Goal: Check status: Check status

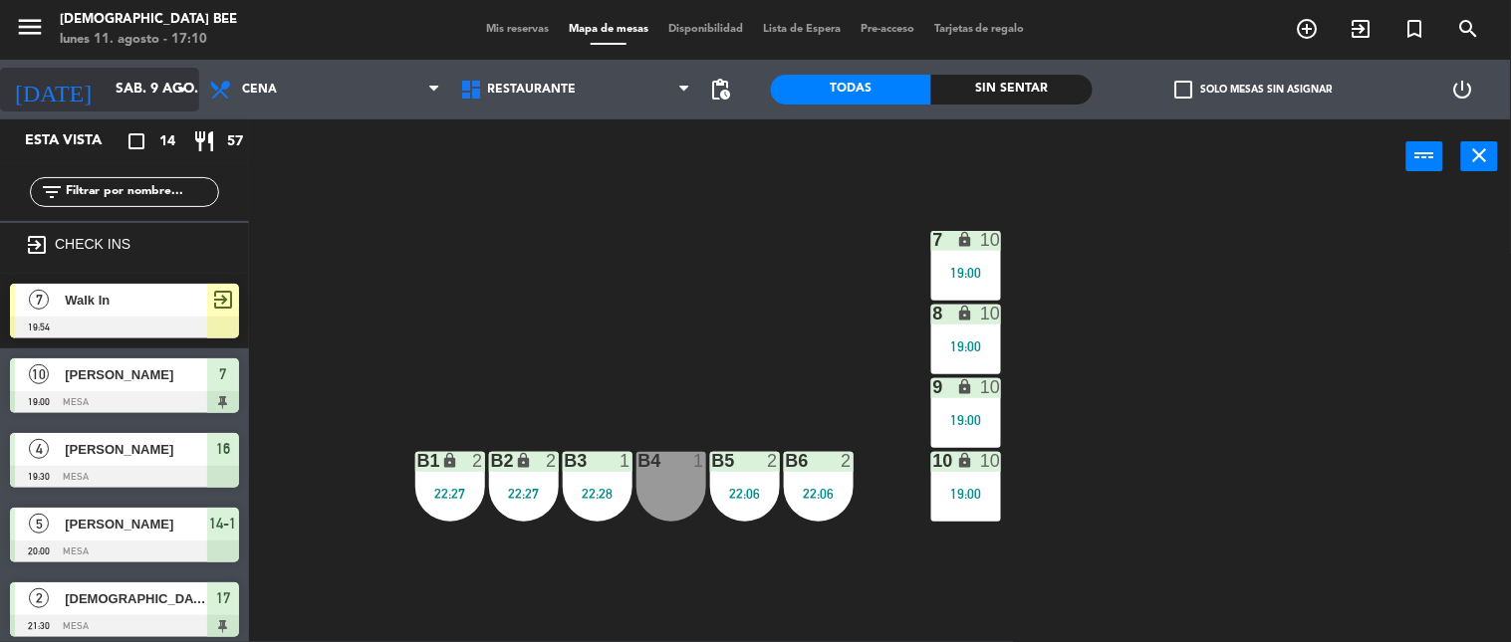
click at [156, 108] on div "[DATE] sáb. 9 ago. arrow_drop_down" at bounding box center [99, 90] width 199 height 44
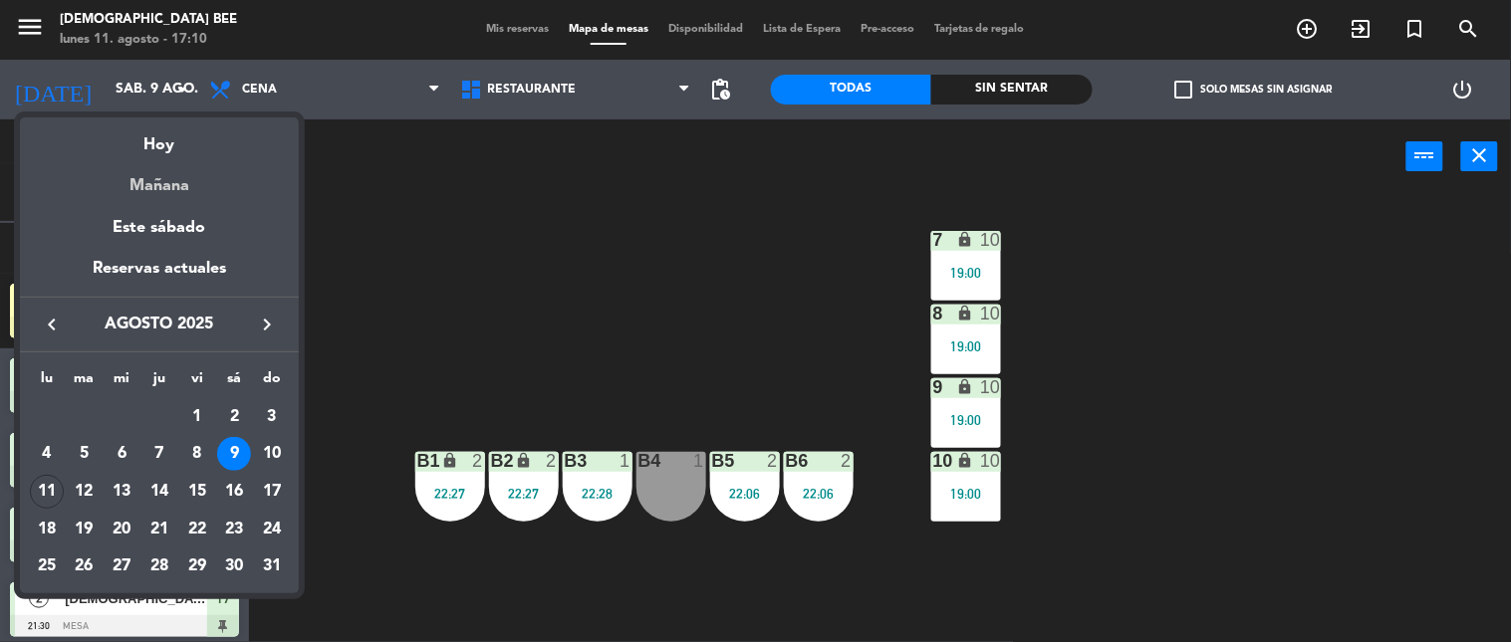
click at [176, 180] on div "Mañana" at bounding box center [159, 178] width 279 height 41
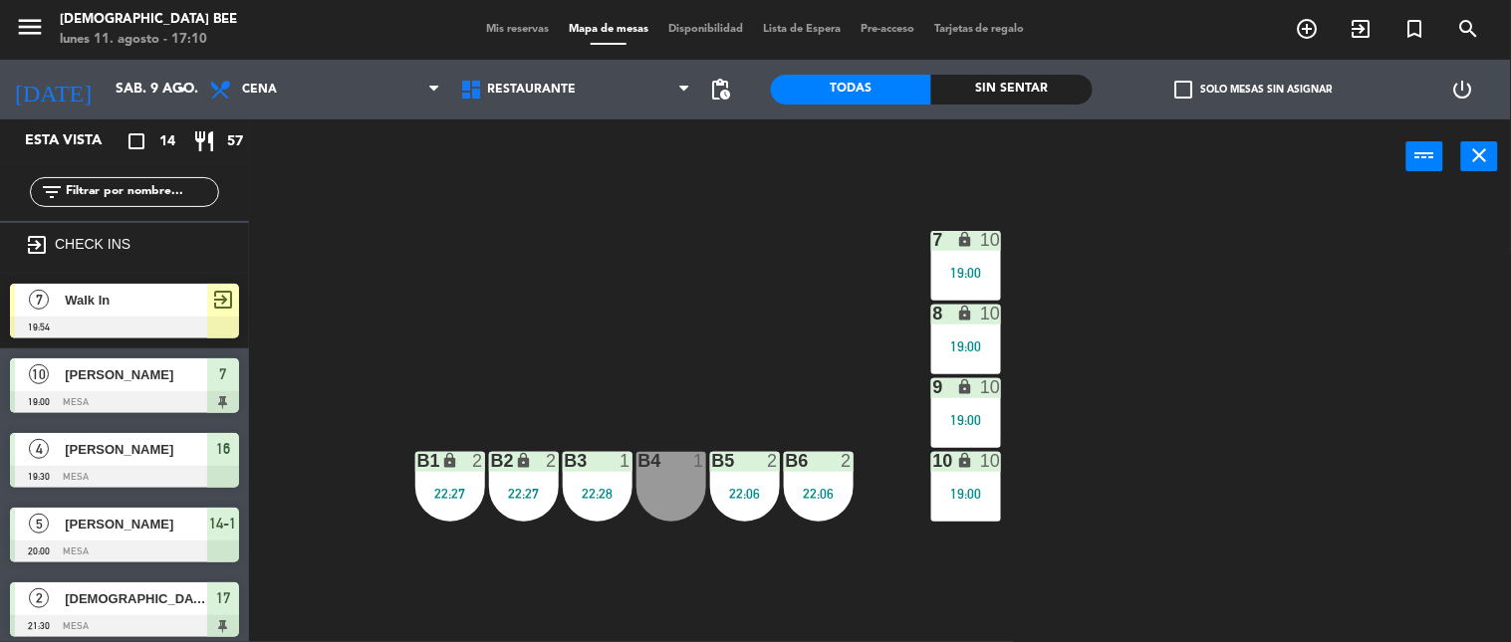
type input "[DATE] ago."
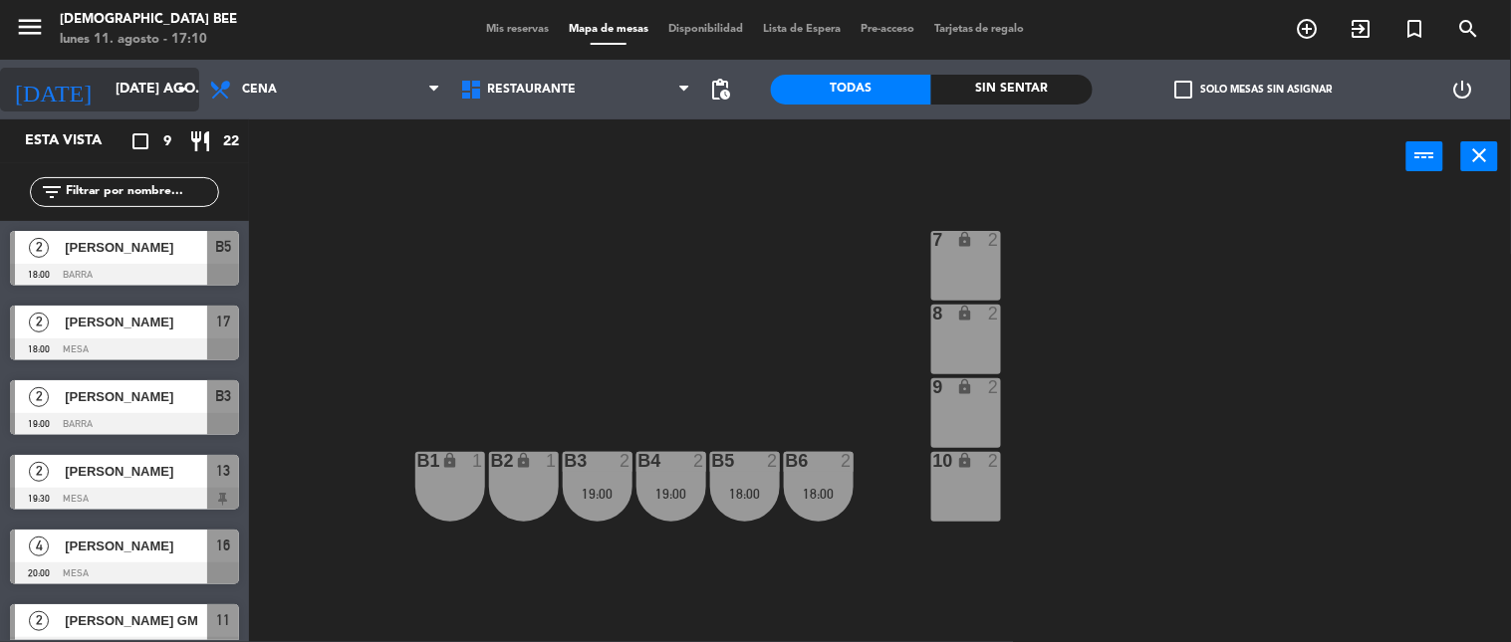
click at [113, 85] on input "[DATE] ago." at bounding box center [200, 90] width 189 height 36
click at [124, 102] on input "[DATE] ago." at bounding box center [200, 90] width 189 height 36
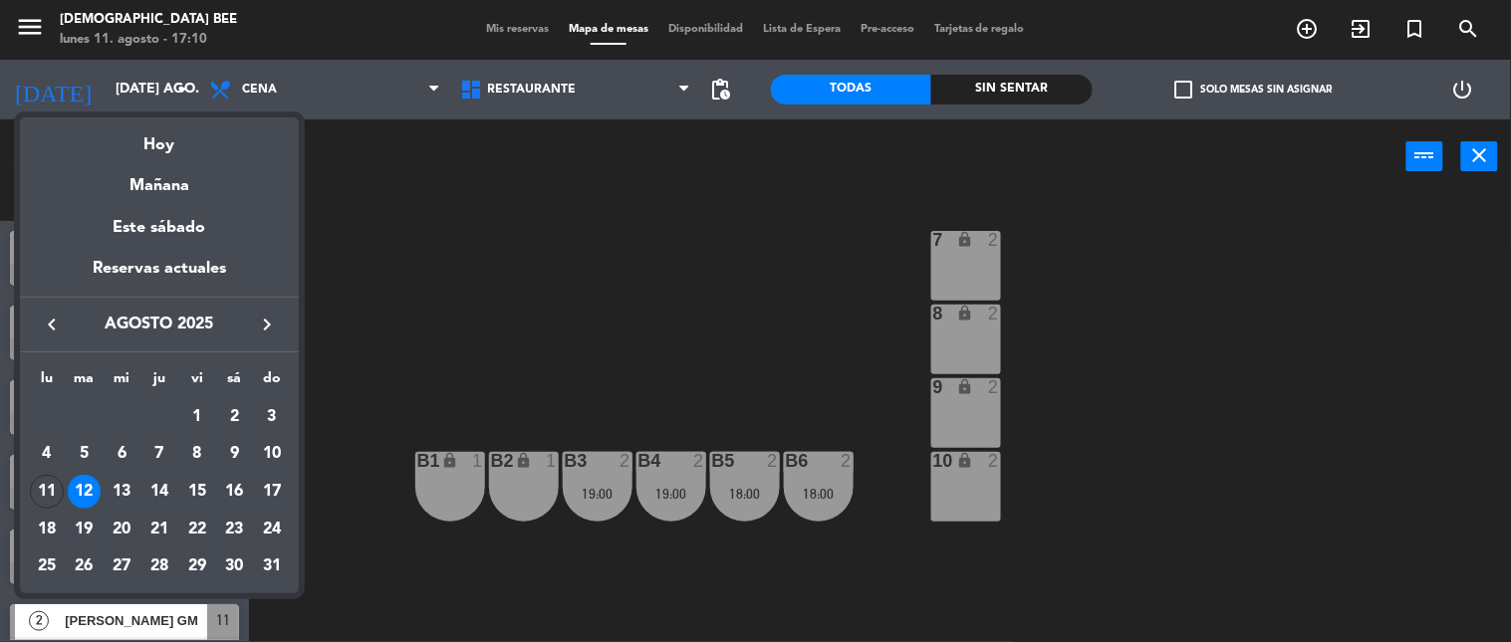
click at [81, 499] on div "12" at bounding box center [85, 492] width 34 height 34
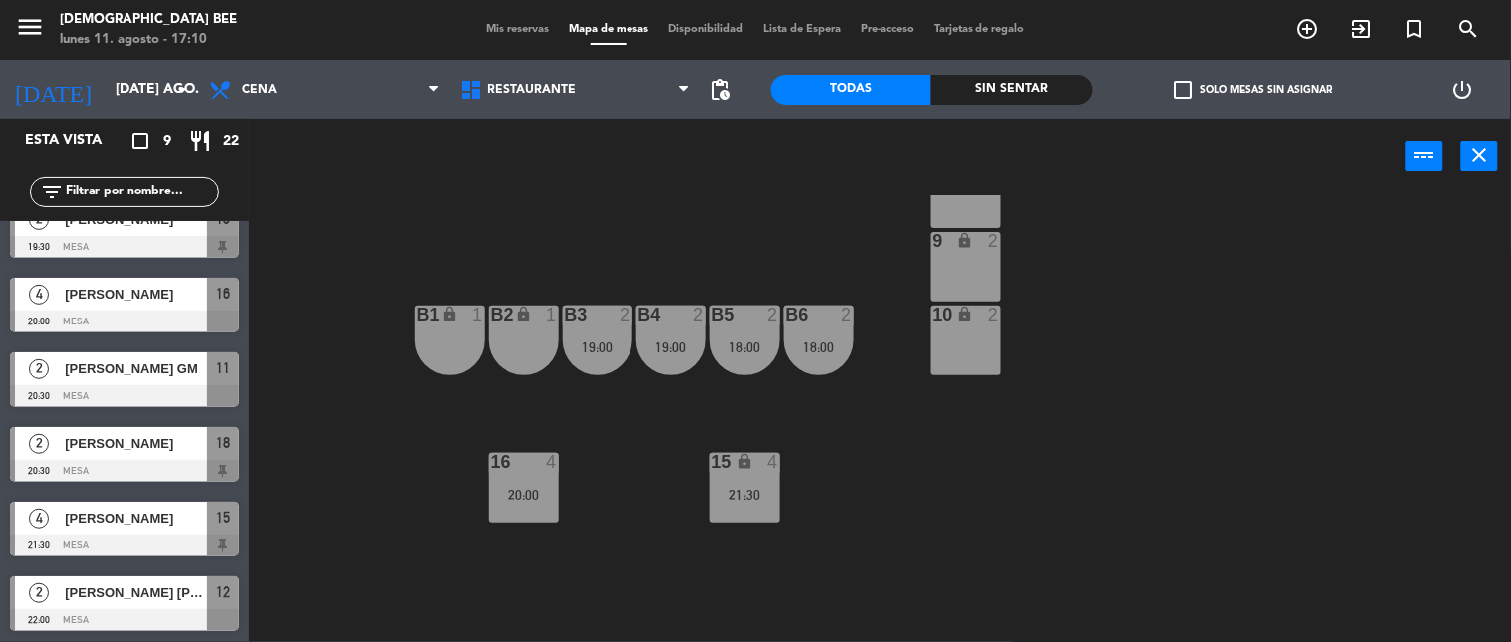
scroll to position [365, 0]
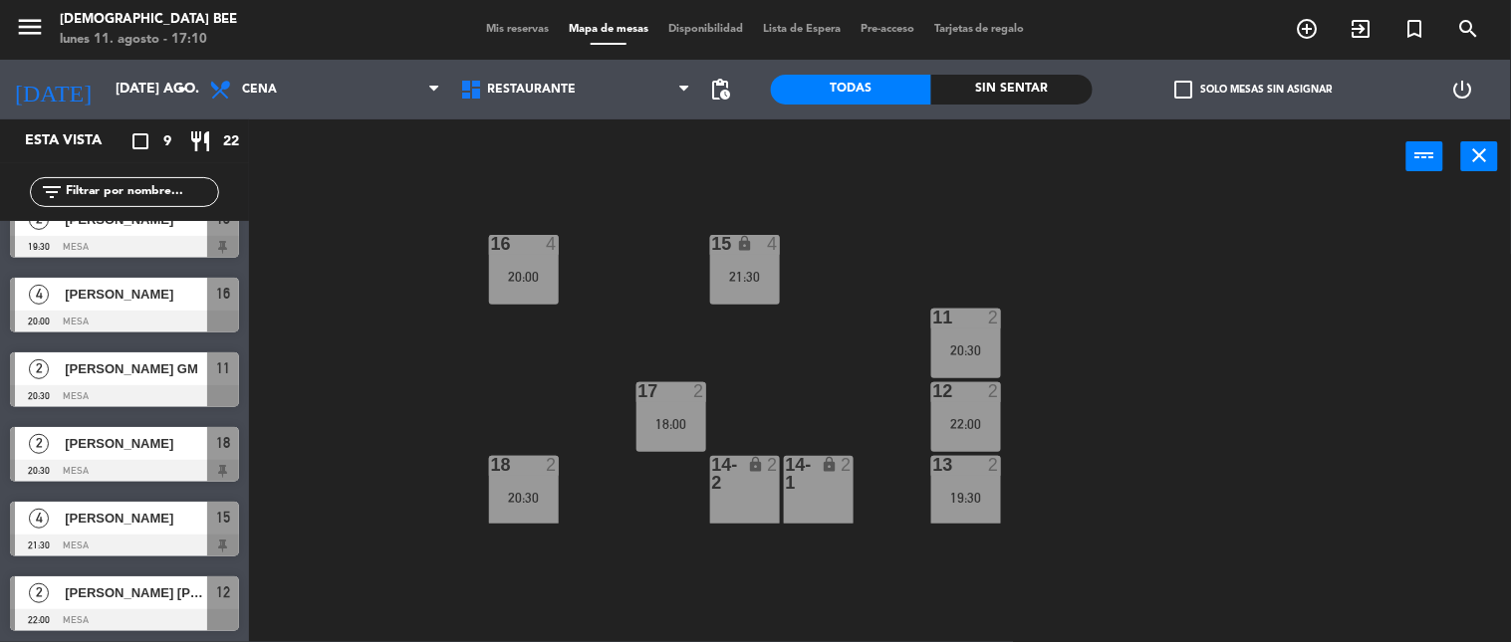
click at [491, 26] on span "Mis reservas" at bounding box center [517, 29] width 83 height 11
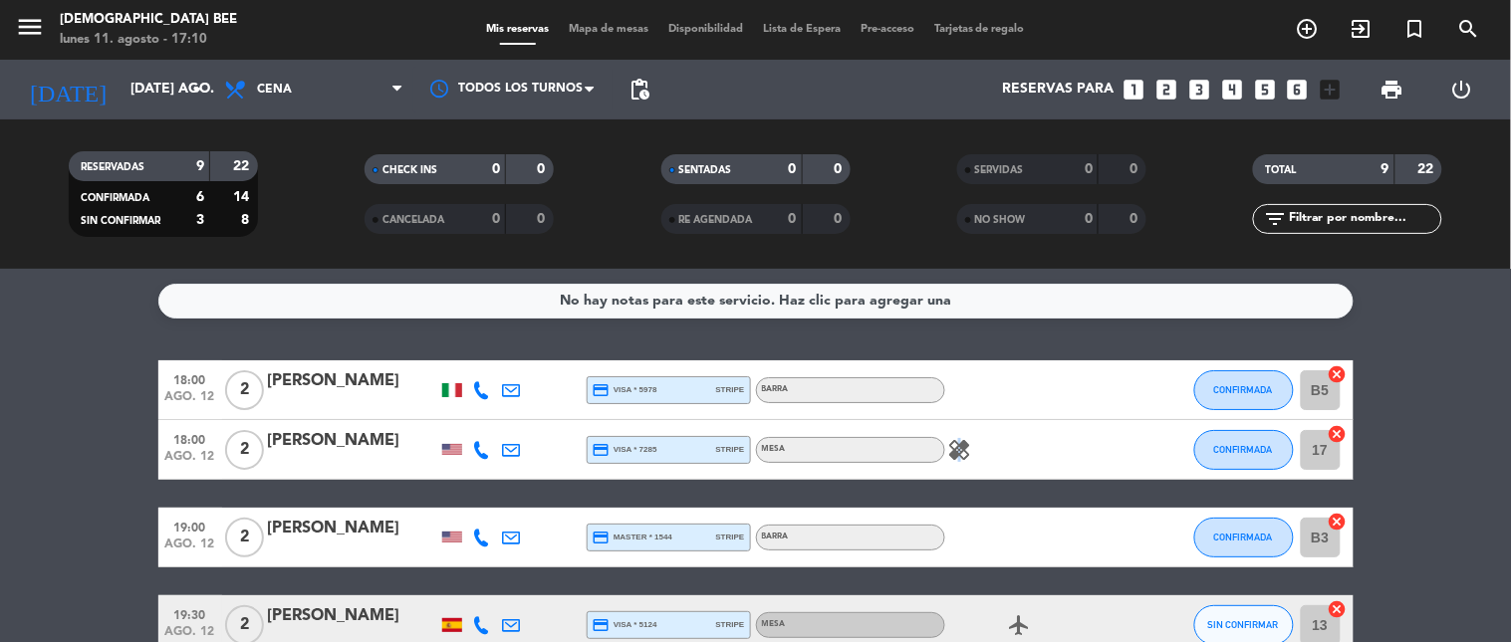
click at [888, 440] on icon "healing" at bounding box center [960, 450] width 24 height 24
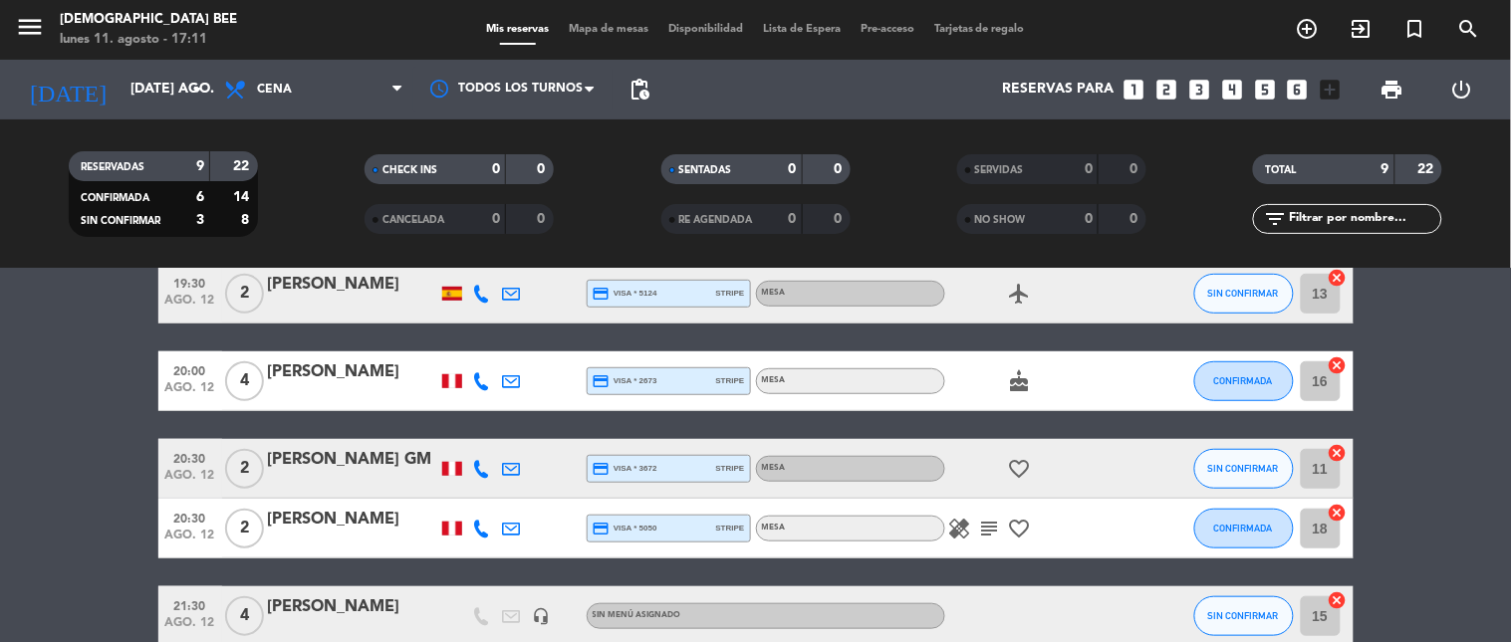
scroll to position [442, 0]
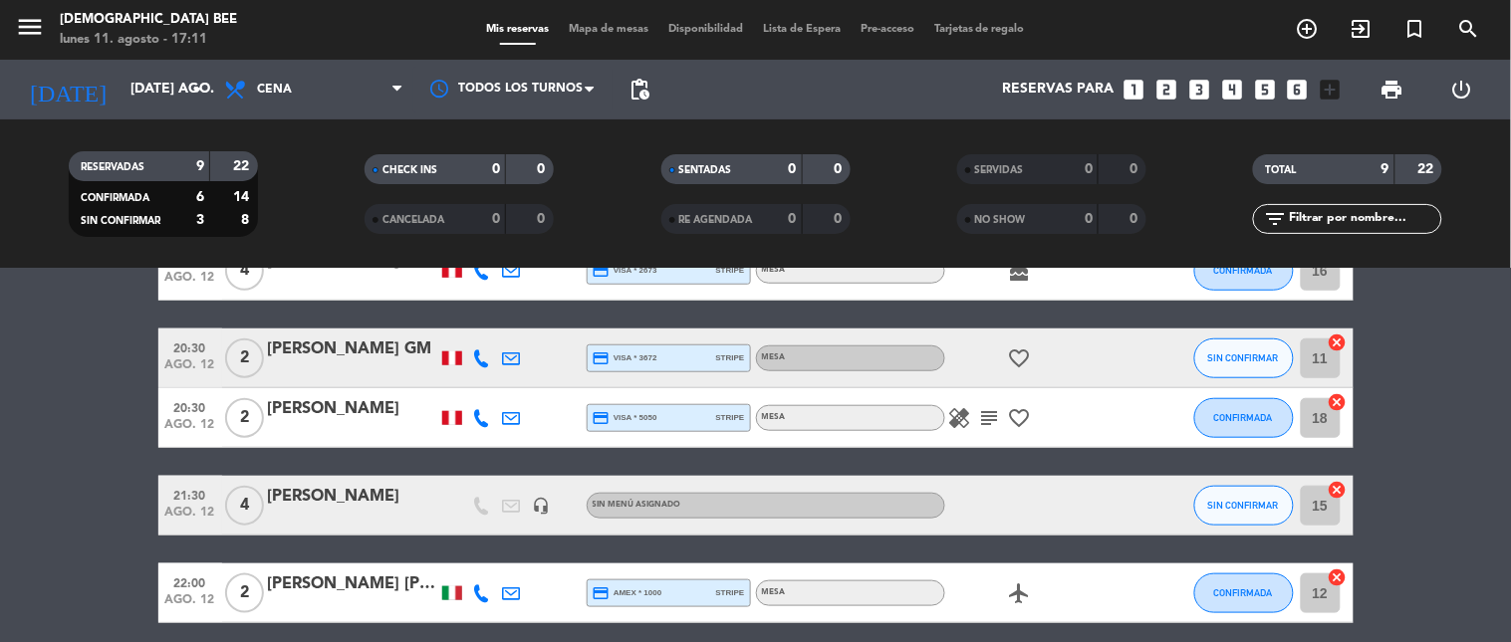
click at [888, 418] on icon "subject" at bounding box center [990, 418] width 24 height 24
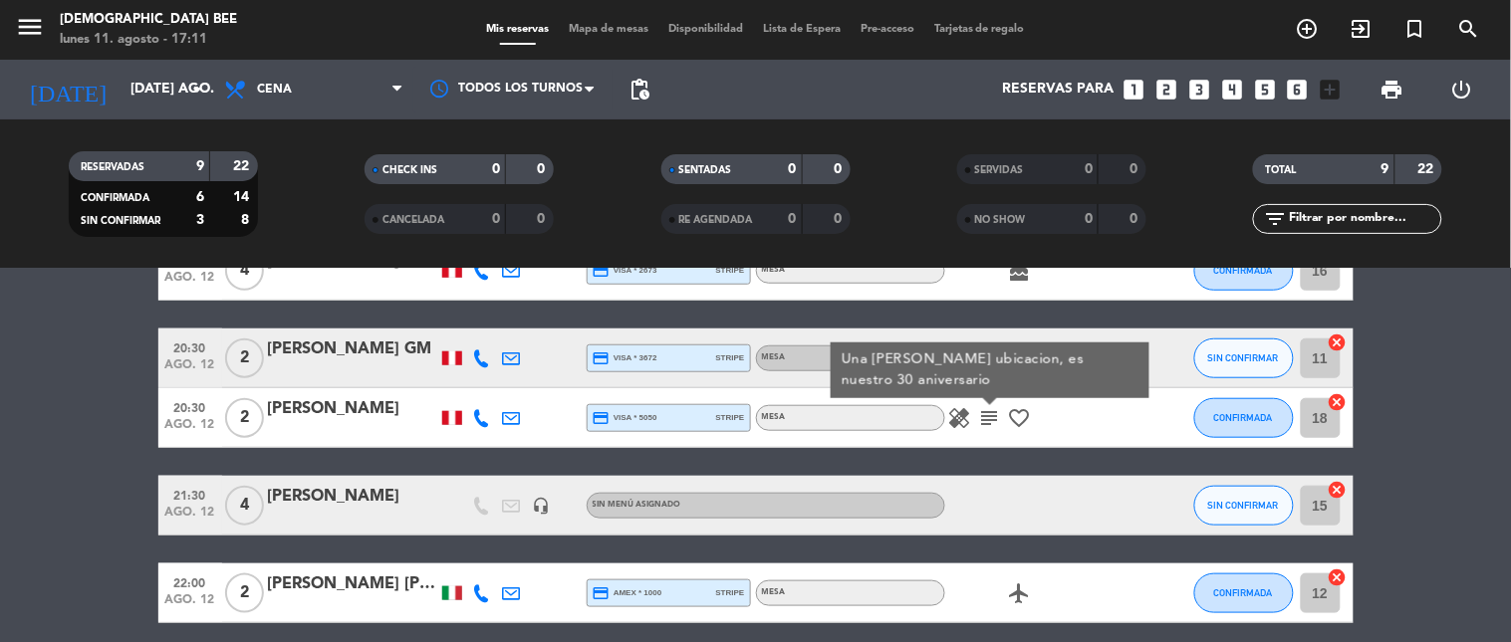
click at [888, 426] on icon "healing" at bounding box center [960, 418] width 24 height 24
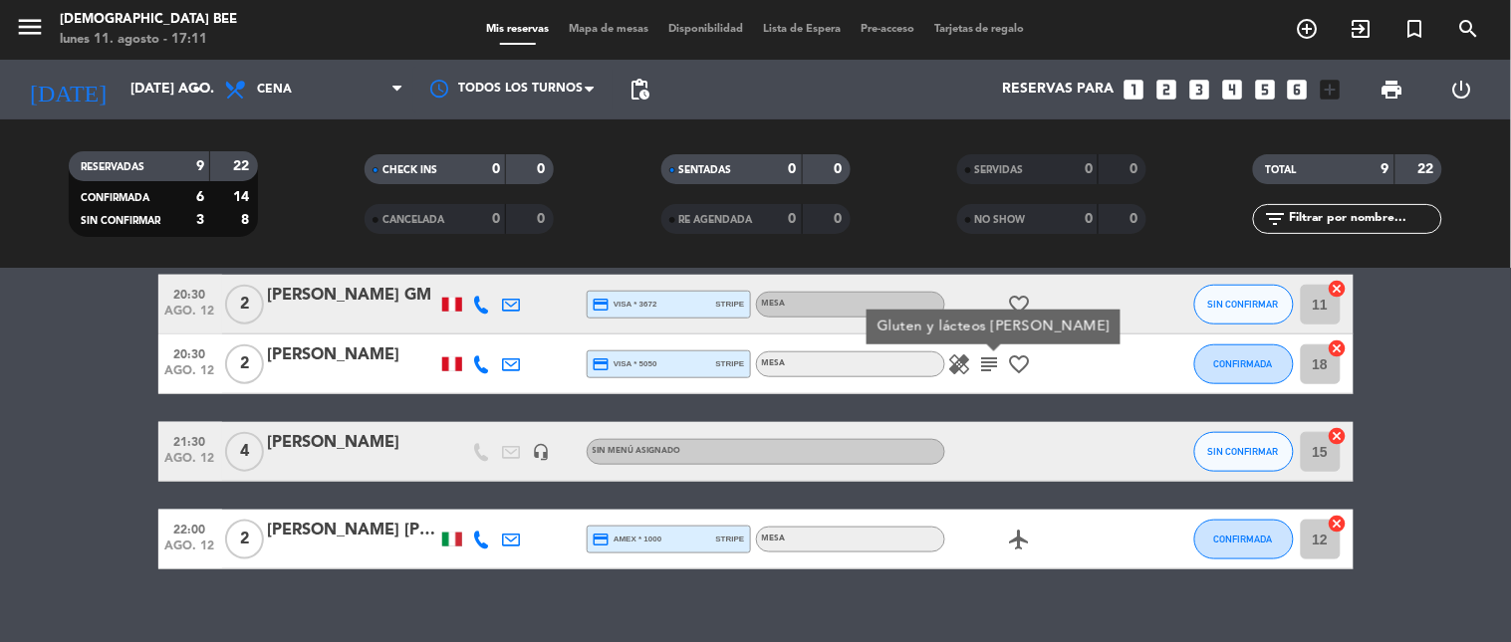
scroll to position [522, 0]
